Goal: Transaction & Acquisition: Subscribe to service/newsletter

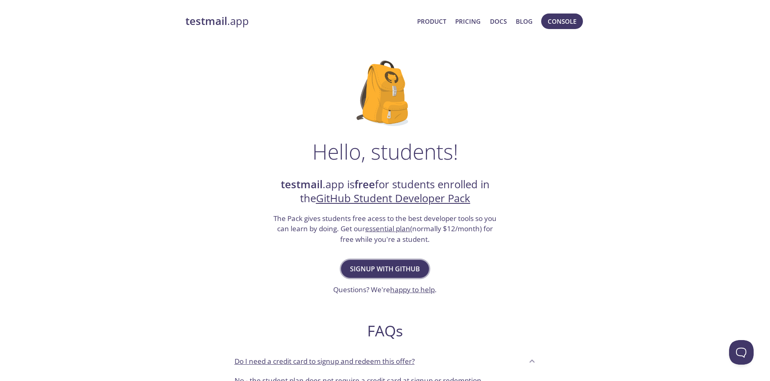
click at [389, 264] on span "Signup with GitHub" at bounding box center [385, 268] width 70 height 11
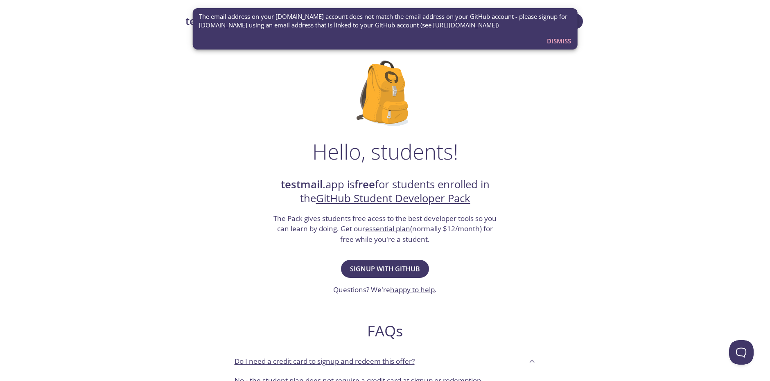
drag, startPoint x: 530, startPoint y: 26, endPoint x: 197, endPoint y: 13, distance: 333.7
click at [197, 13] on div "The email address on your [DOMAIN_NAME] account does not match the email addres…" at bounding box center [385, 28] width 385 height 41
click at [584, 165] on div "Hello, students! testmail .app is free for students enrolled in the GitHub Stud…" at bounding box center [386, 298] width 400 height 500
click at [543, 116] on div "Hello, students! testmail .app is free for students enrolled in the GitHub Stud…" at bounding box center [386, 298] width 400 height 500
click at [422, 202] on link "GitHub Student Developer Pack" at bounding box center [393, 198] width 154 height 14
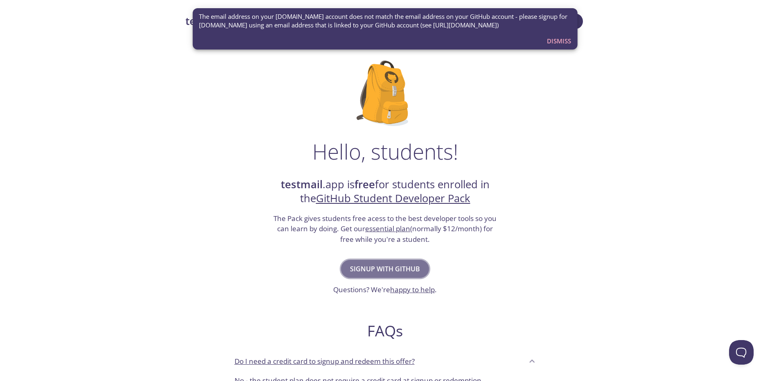
click at [392, 266] on span "Signup with GitHub" at bounding box center [385, 268] width 70 height 11
